Goal: Task Accomplishment & Management: Use online tool/utility

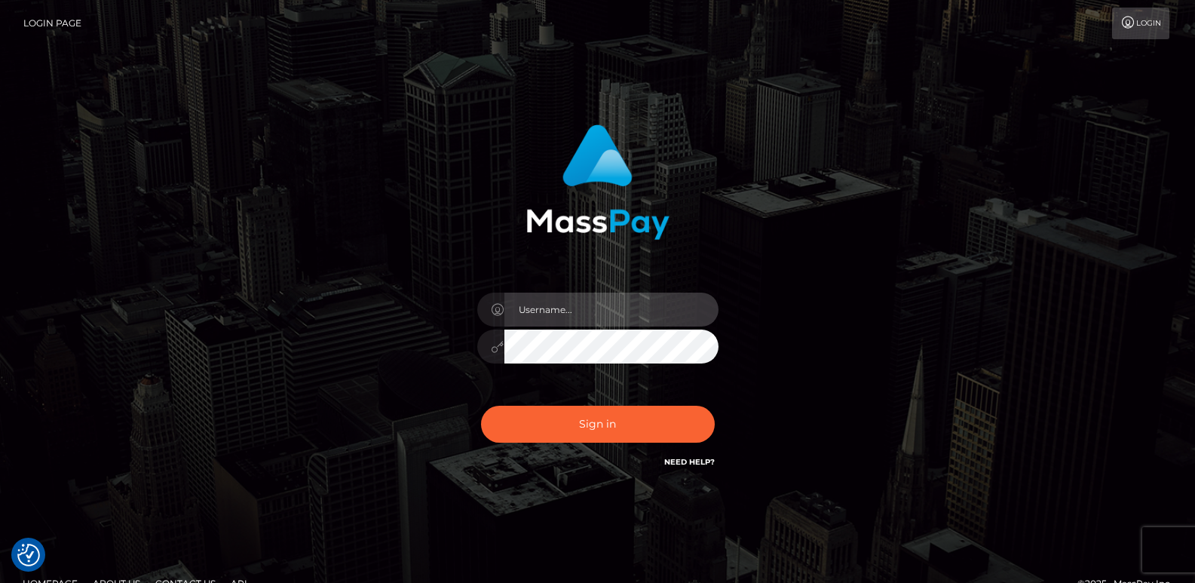
type input "ts2.es"
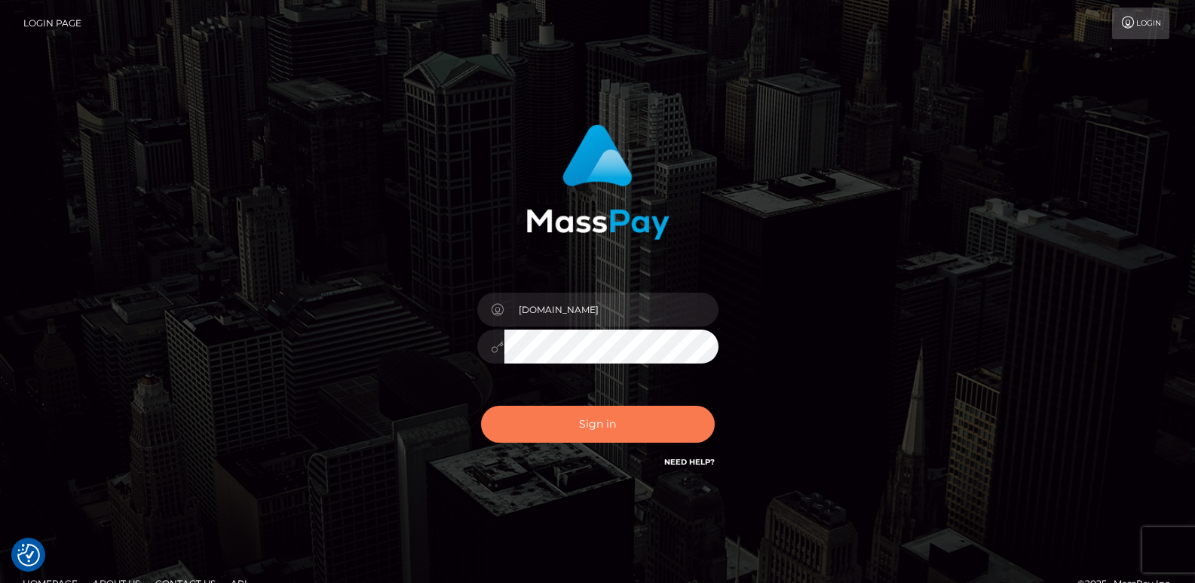
click at [621, 428] on button "Sign in" at bounding box center [598, 424] width 234 height 37
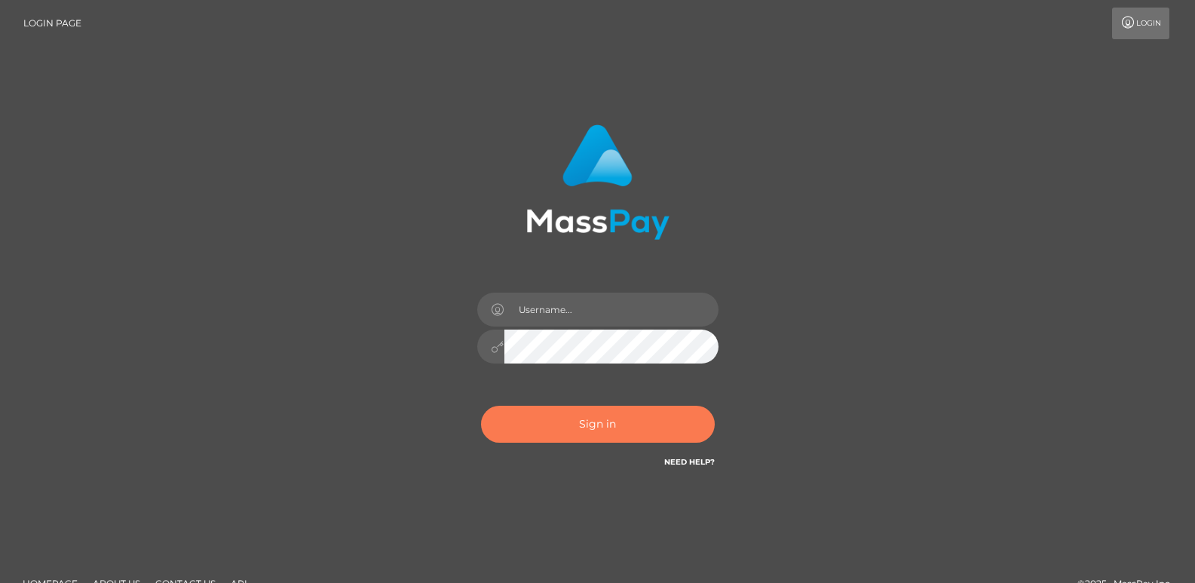
click at [585, 419] on button "Sign in" at bounding box center [598, 424] width 234 height 37
type input "ts2.es"
click at [584, 425] on button "Sign in" at bounding box center [598, 424] width 234 height 37
click at [580, 432] on button "Sign in" at bounding box center [598, 424] width 234 height 37
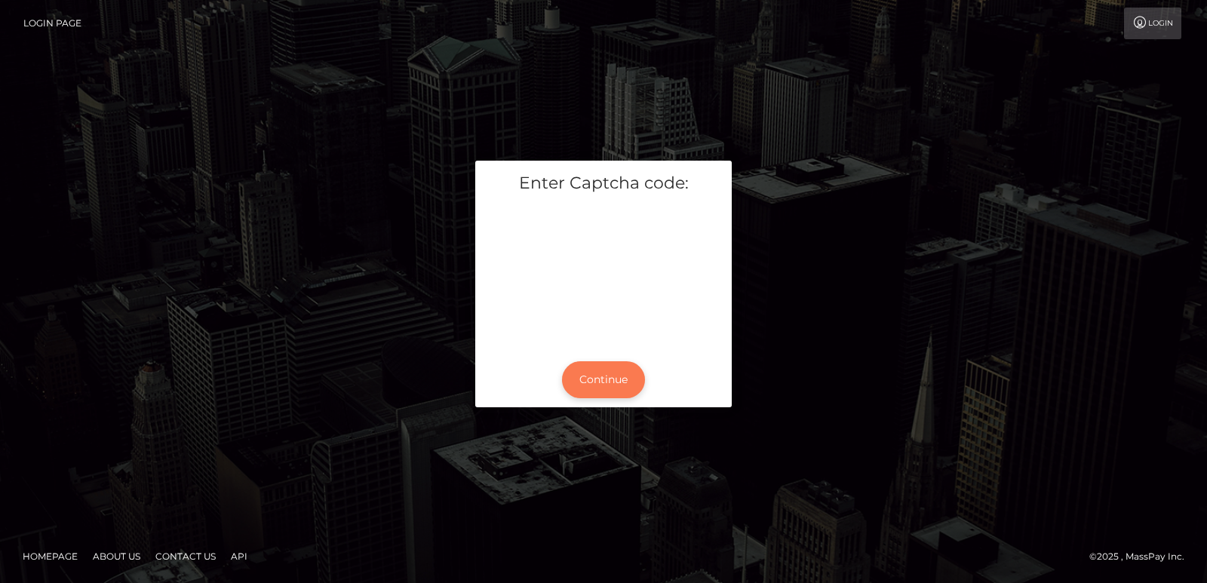
click at [581, 372] on button "Continue" at bounding box center [603, 379] width 83 height 37
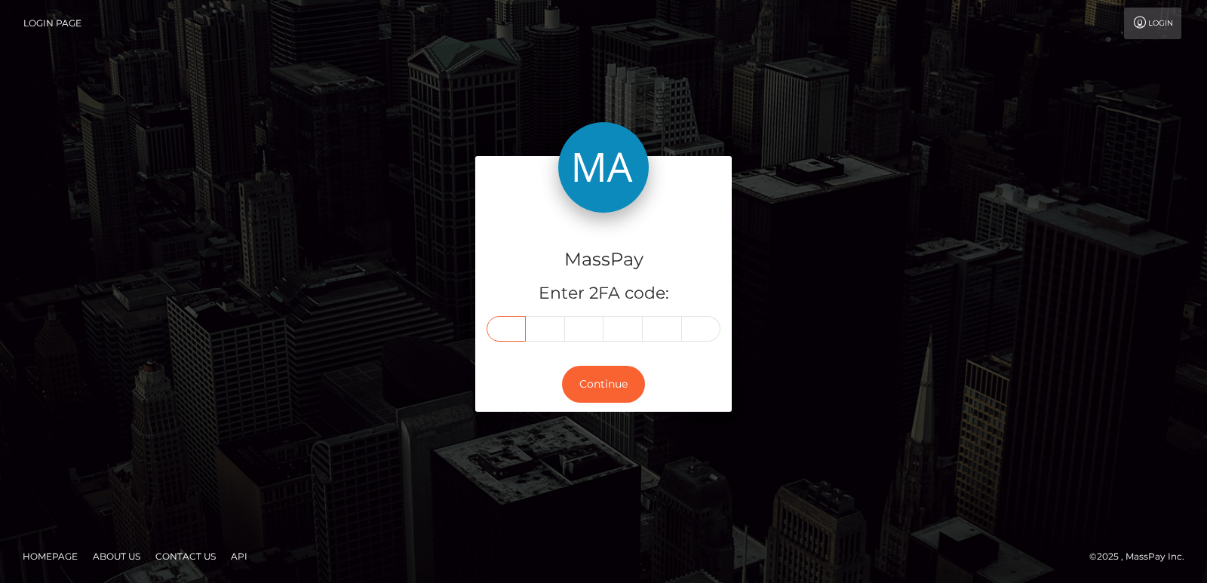
click at [523, 325] on input "text" at bounding box center [505, 329] width 39 height 26
paste input "4"
type input "4"
type input "6"
type input "8"
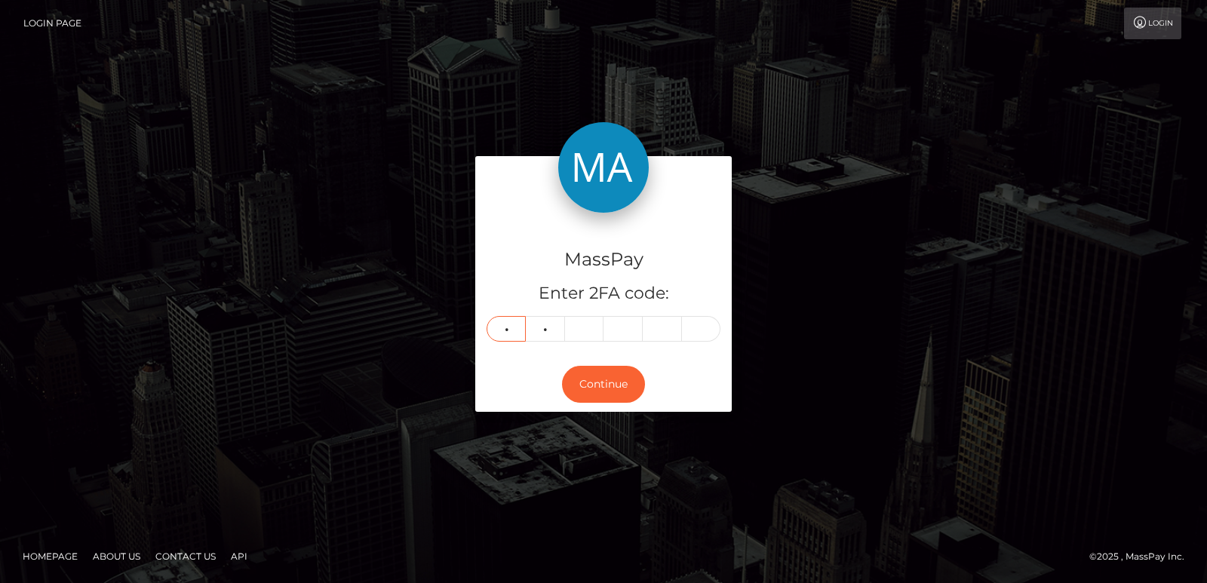
type input "3"
type input "6"
type input "9"
click at [584, 394] on button "Continue" at bounding box center [603, 384] width 83 height 37
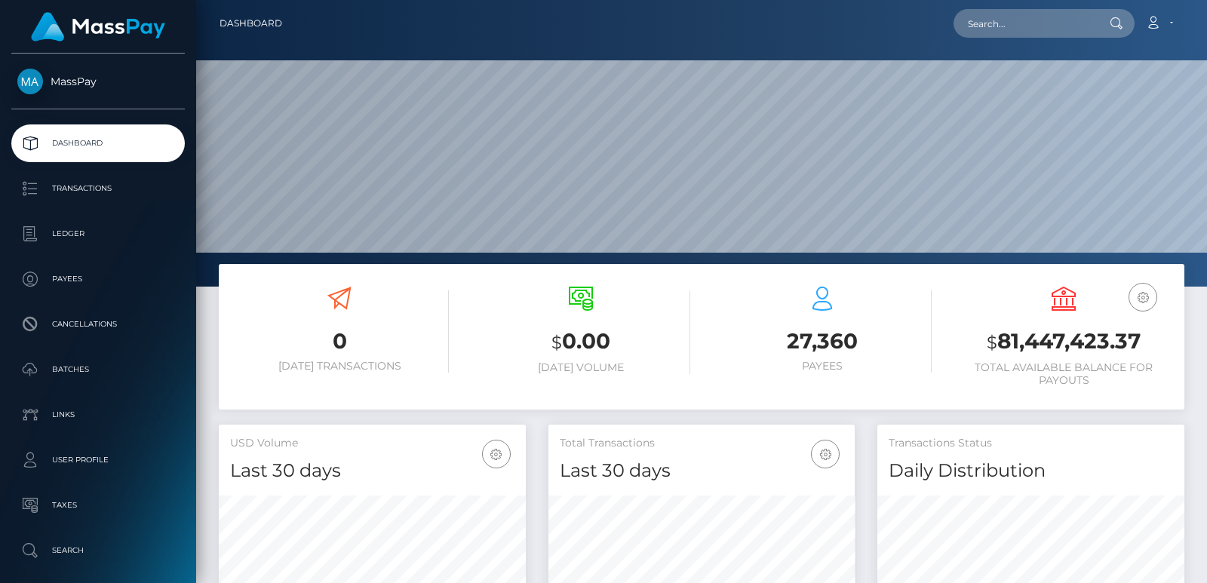
scroll to position [268, 306]
click at [979, 27] on input "text" at bounding box center [1024, 23] width 142 height 29
paste input "[EMAIL_ADDRESS][DOMAIN_NAME]"
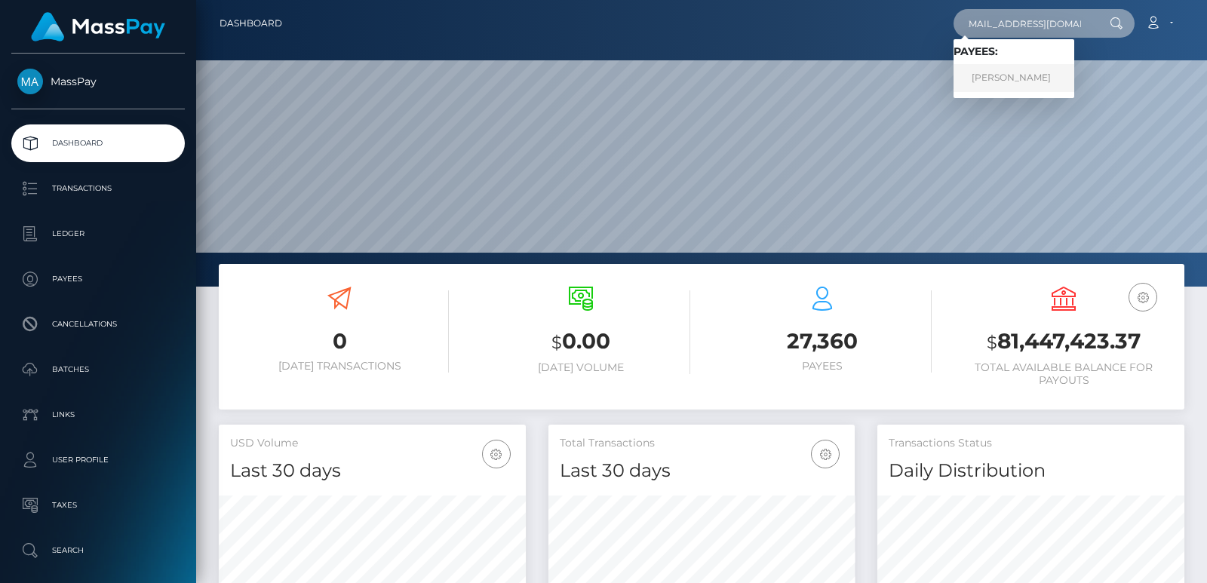
type input "[EMAIL_ADDRESS][DOMAIN_NAME]"
click at [998, 78] on link "DAVID LEE GILLARD" at bounding box center [1013, 78] width 121 height 28
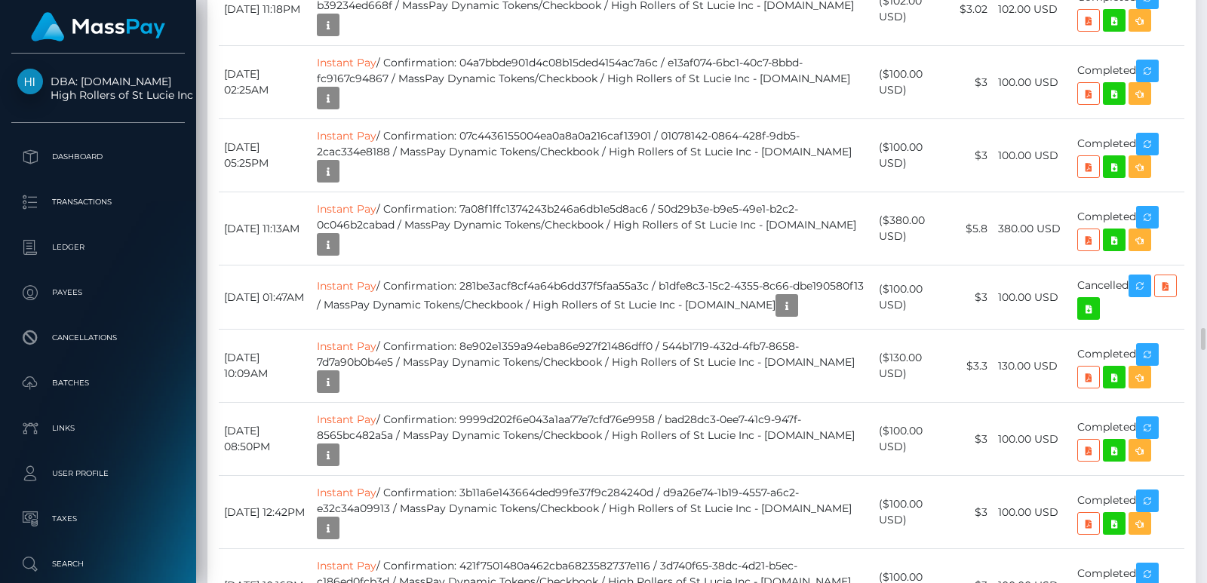
scroll to position [10497, 0]
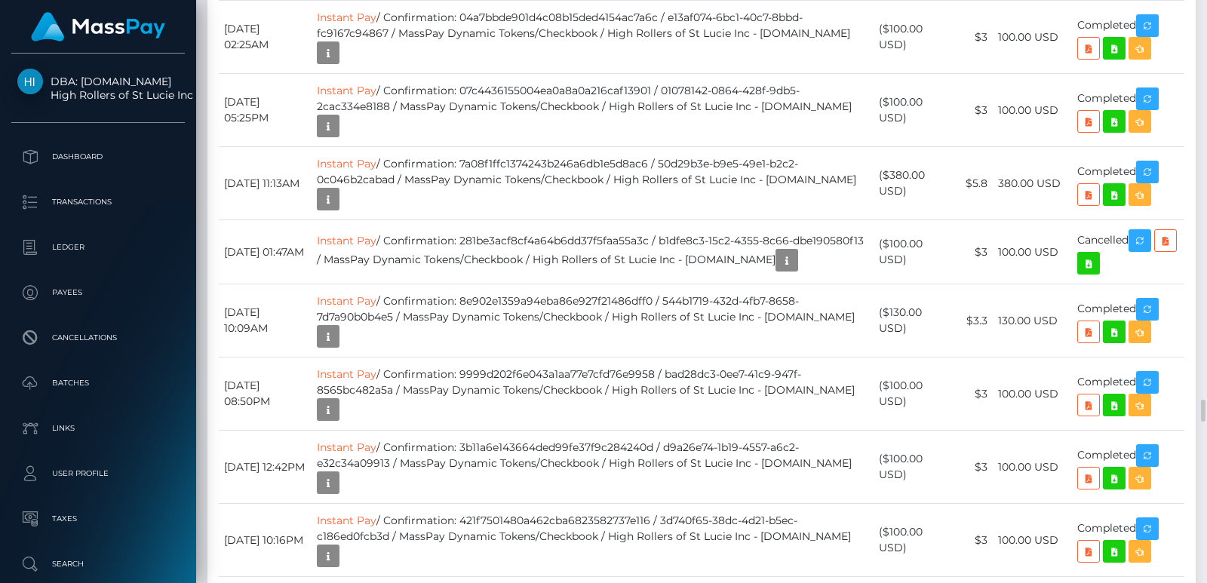
drag, startPoint x: 302, startPoint y: 263, endPoint x: 226, endPoint y: 243, distance: 78.1
